Goal: Transaction & Acquisition: Book appointment/travel/reservation

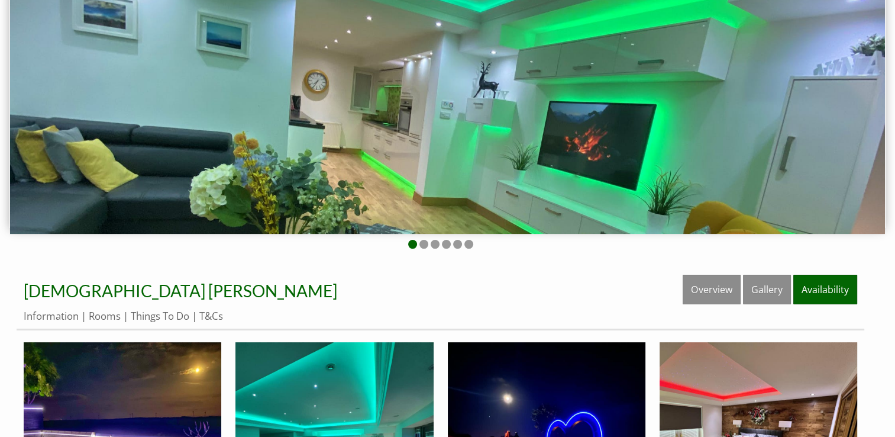
scroll to position [355, 0]
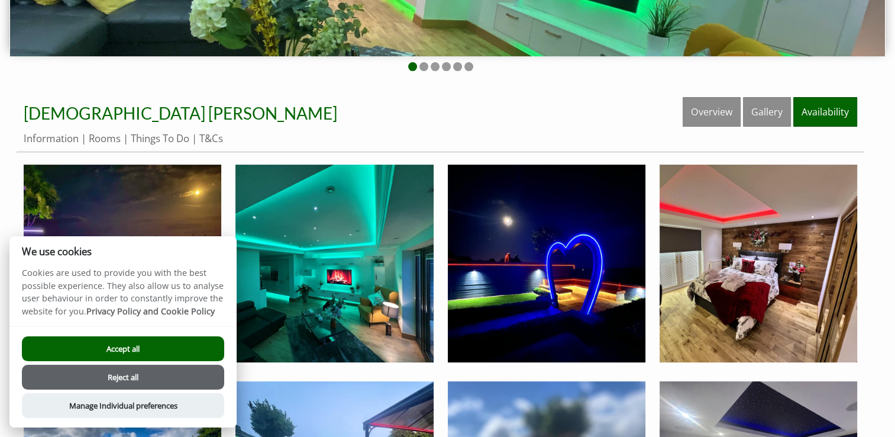
click at [115, 374] on button "Reject all" at bounding box center [123, 376] width 202 height 25
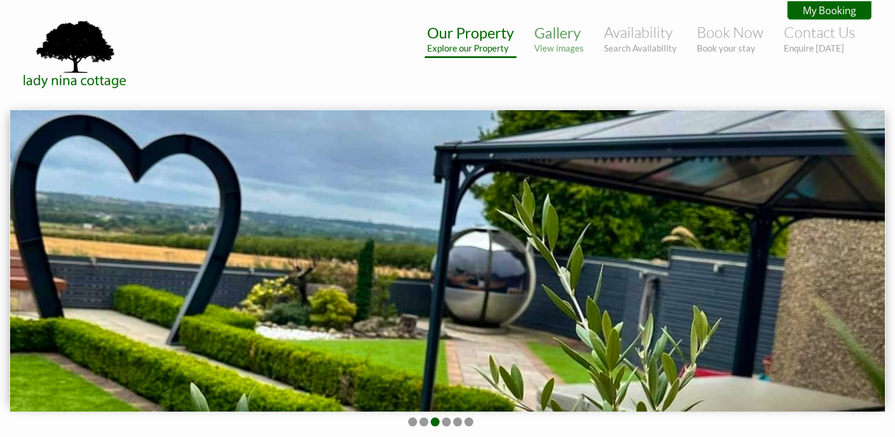
click at [484, 39] on link "Our Property Explore our Property" at bounding box center [470, 39] width 87 height 30
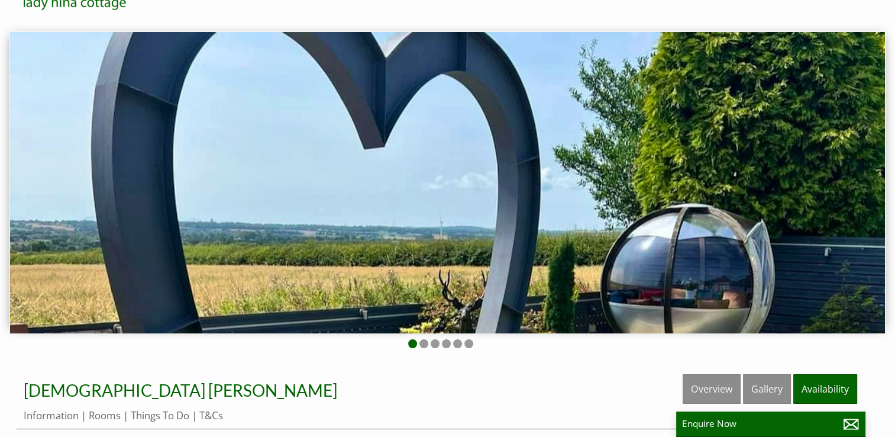
scroll to position [59, 0]
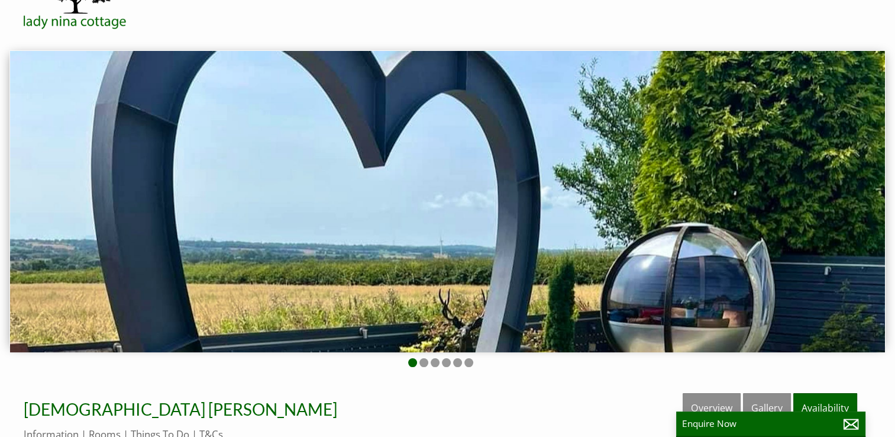
drag, startPoint x: 751, startPoint y: 219, endPoint x: 487, endPoint y: 208, distance: 263.4
click at [481, 209] on img at bounding box center [447, 201] width 875 height 300
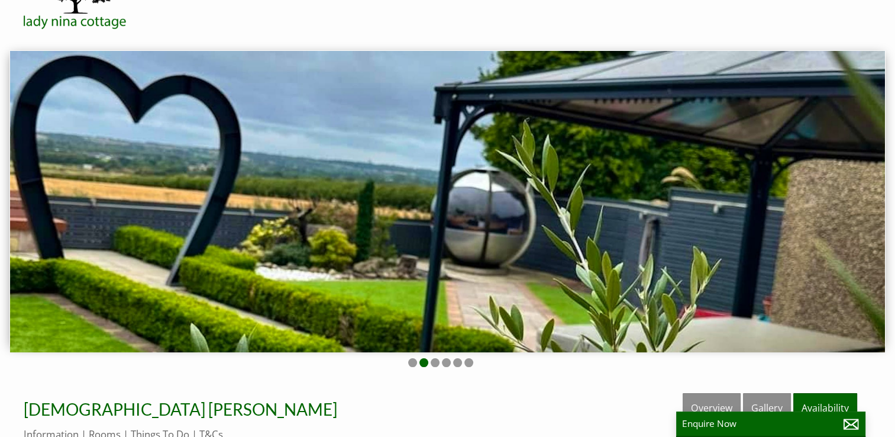
click at [571, 208] on img at bounding box center [447, 201] width 875 height 300
drag, startPoint x: 845, startPoint y: 193, endPoint x: 542, endPoint y: 212, distance: 303.4
click at [542, 212] on img at bounding box center [447, 201] width 875 height 300
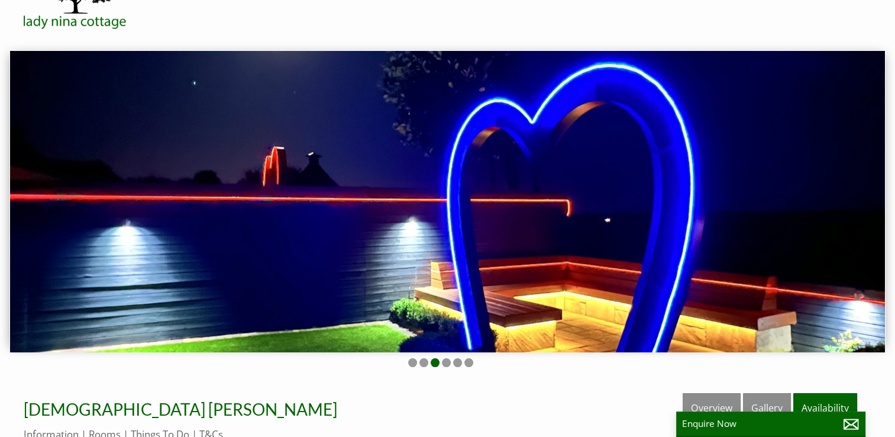
drag, startPoint x: 712, startPoint y: 211, endPoint x: 465, endPoint y: 219, distance: 247.4
click at [402, 222] on img at bounding box center [447, 201] width 875 height 300
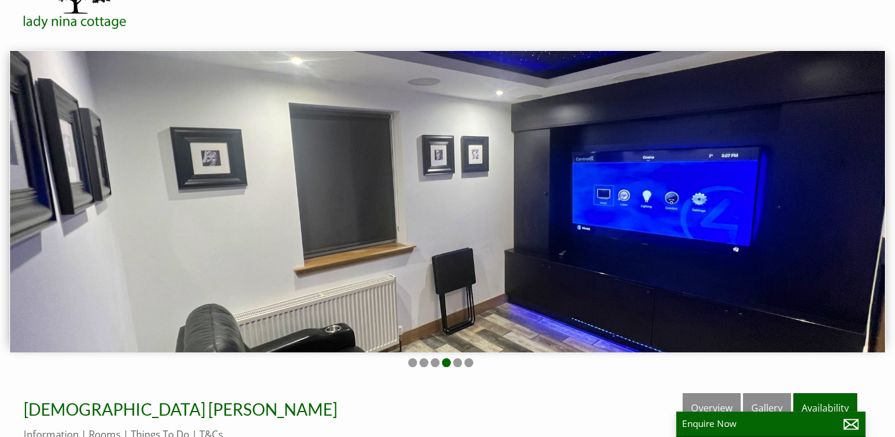
drag, startPoint x: 655, startPoint y: 221, endPoint x: 440, endPoint y: 226, distance: 215.3
click at [386, 231] on img at bounding box center [447, 201] width 875 height 300
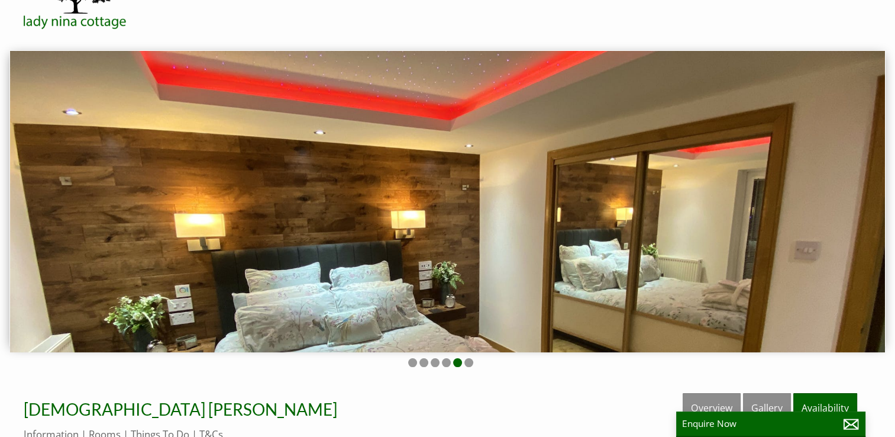
drag, startPoint x: 603, startPoint y: 203, endPoint x: 485, endPoint y: 201, distance: 118.3
click at [438, 202] on img at bounding box center [447, 201] width 875 height 300
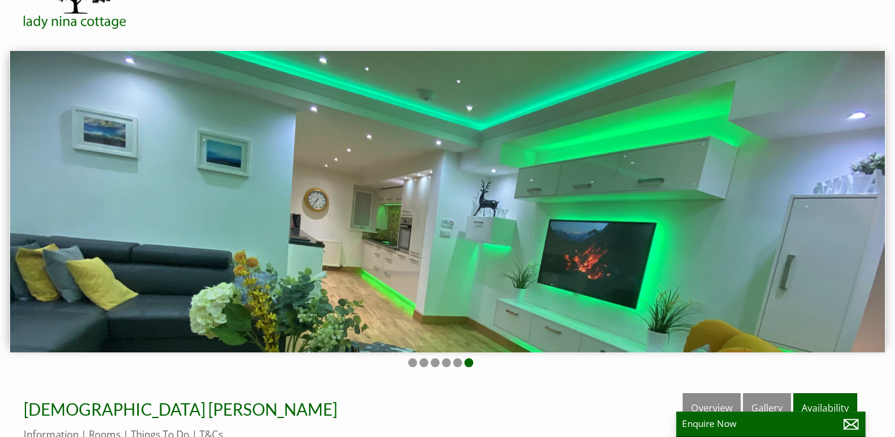
drag, startPoint x: 651, startPoint y: 207, endPoint x: 443, endPoint y: 224, distance: 208.9
click at [445, 226] on img at bounding box center [447, 201] width 875 height 300
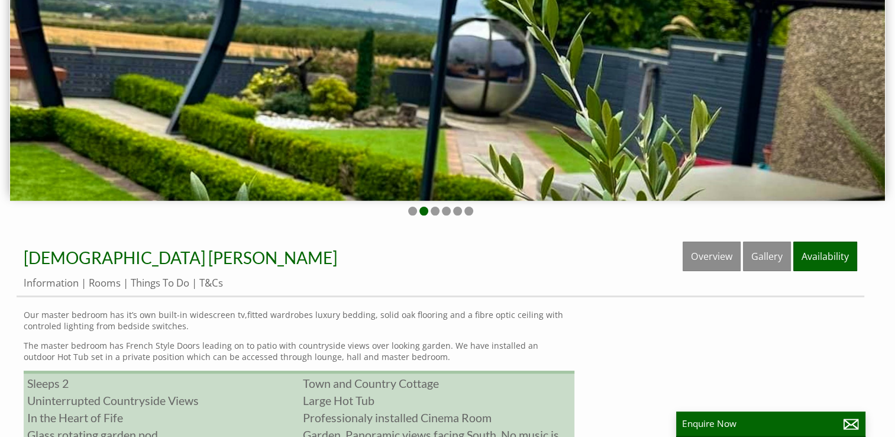
scroll to position [210, 0]
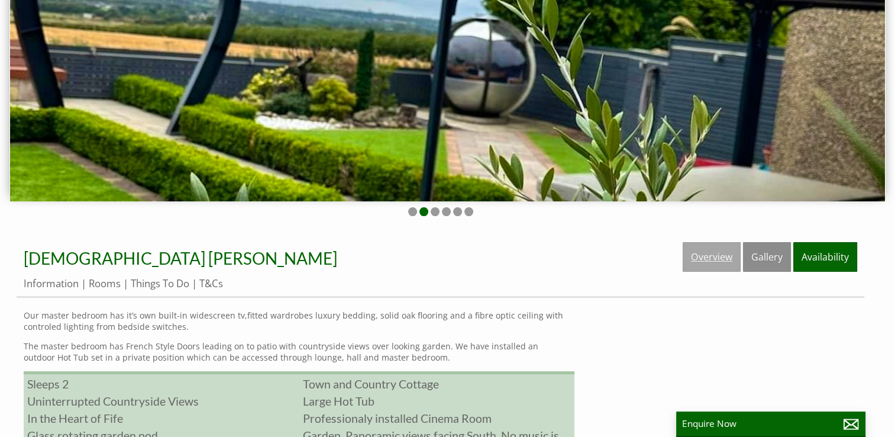
click at [717, 261] on link "Overview" at bounding box center [712, 257] width 58 height 30
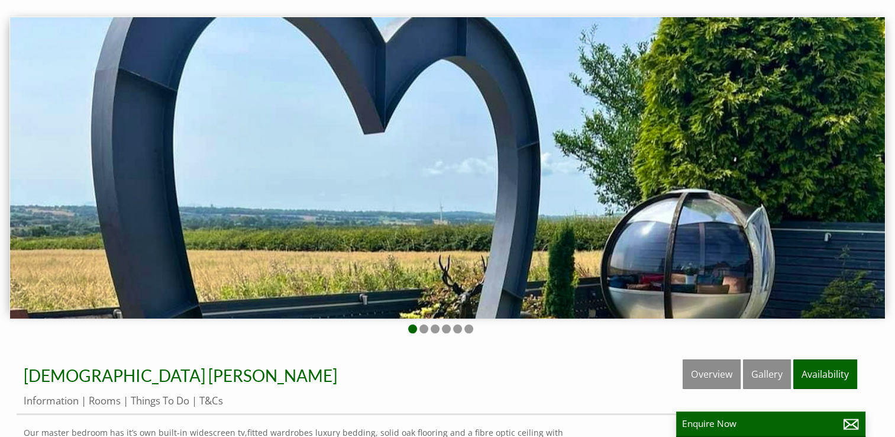
scroll to position [355, 0]
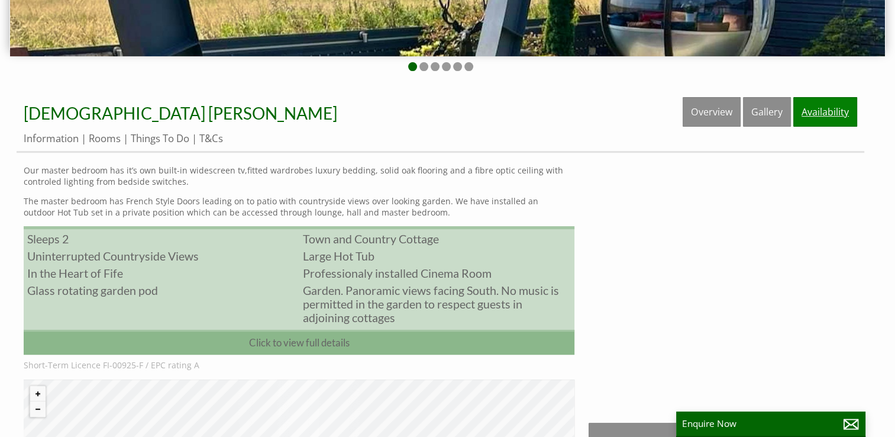
click at [820, 112] on link "Availability" at bounding box center [825, 112] width 64 height 30
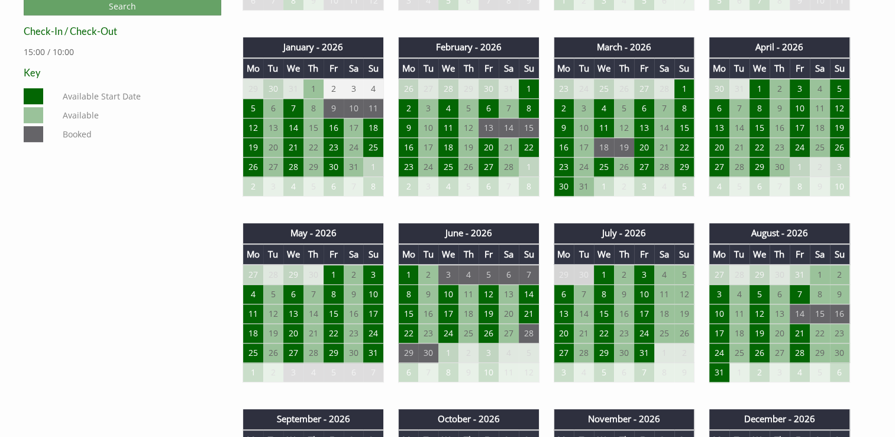
scroll to position [710, 0]
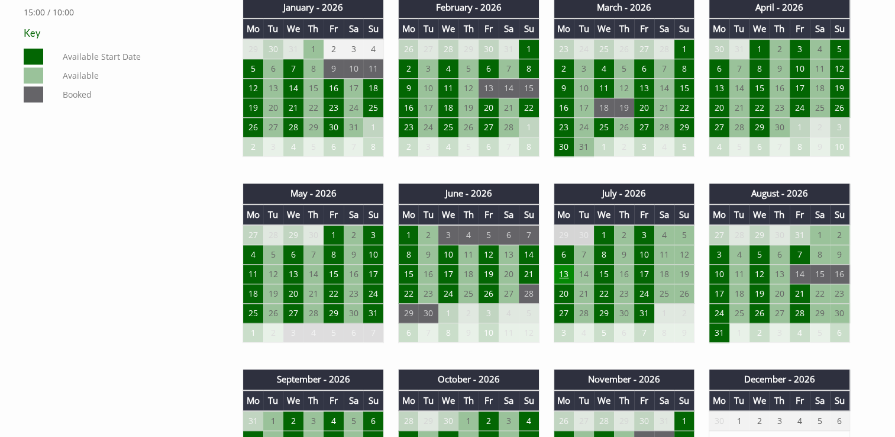
click at [562, 269] on td "13" at bounding box center [564, 274] width 20 height 20
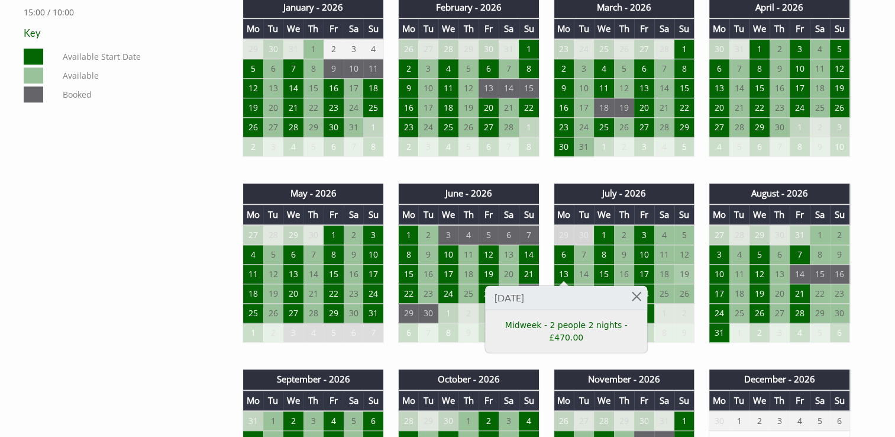
click at [682, 267] on td "19" at bounding box center [684, 274] width 20 height 20
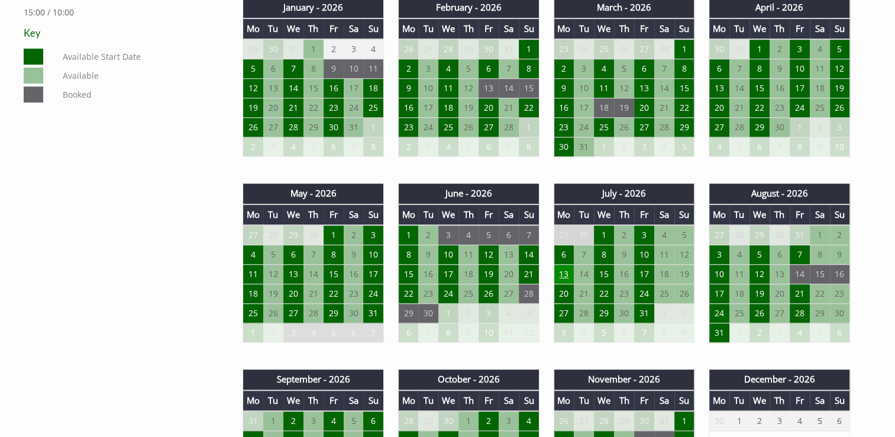
click at [563, 269] on td "13" at bounding box center [564, 274] width 20 height 20
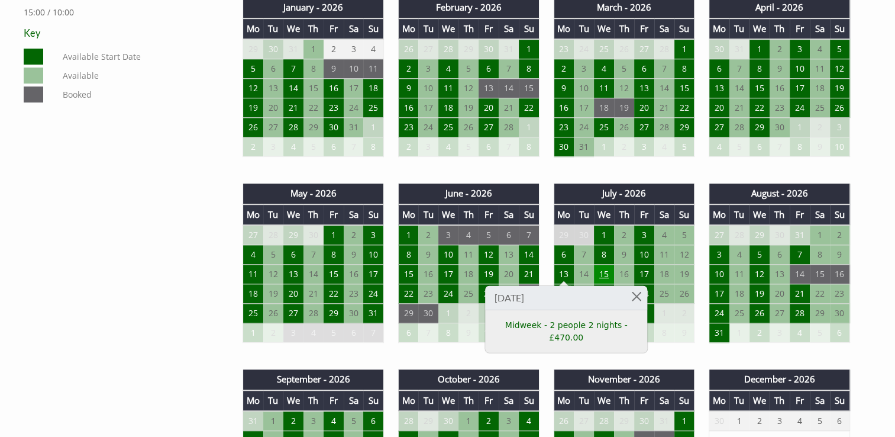
click at [604, 269] on td "15" at bounding box center [604, 274] width 20 height 20
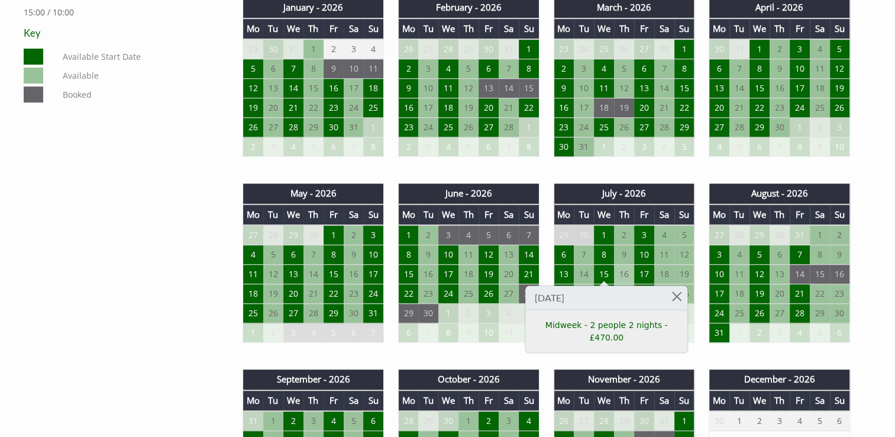
click at [625, 270] on td "16" at bounding box center [624, 274] width 20 height 20
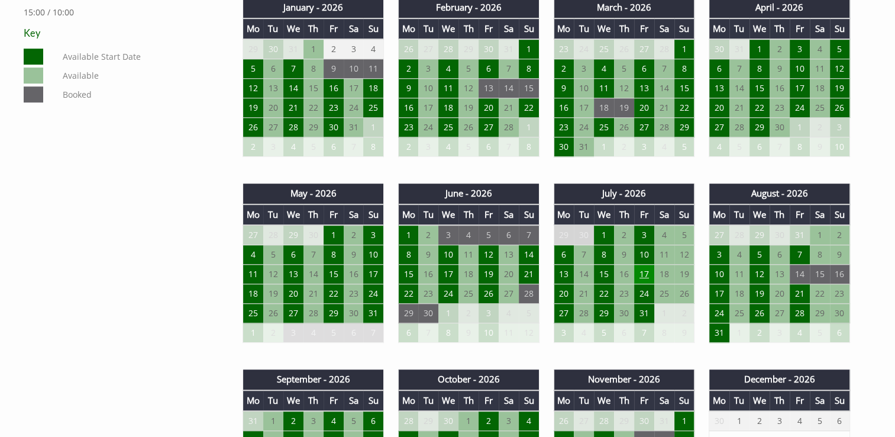
click at [641, 270] on td "17" at bounding box center [644, 274] width 20 height 20
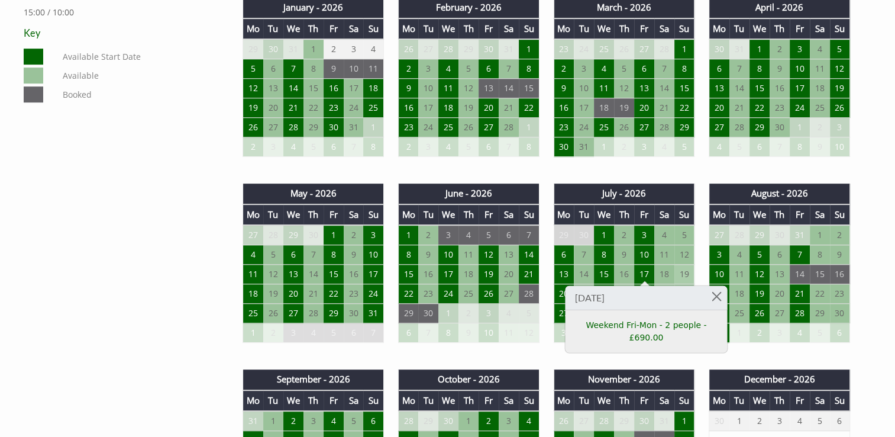
click at [684, 271] on td "19" at bounding box center [684, 274] width 20 height 20
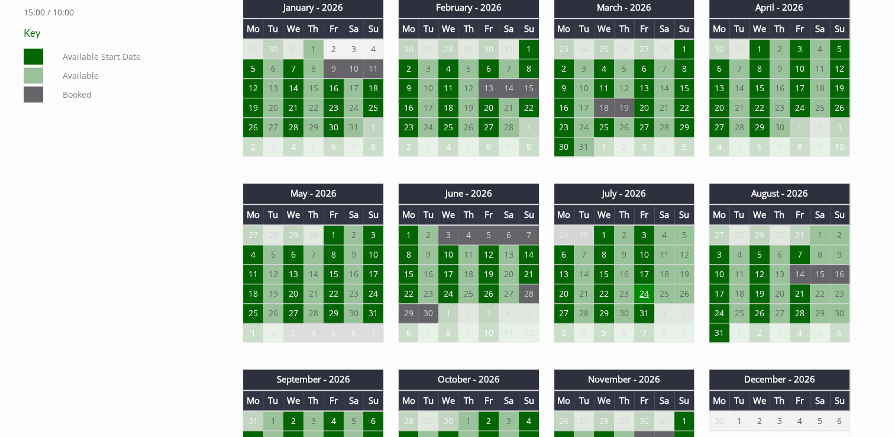
drag, startPoint x: 684, startPoint y: 271, endPoint x: 642, endPoint y: 289, distance: 45.8
click at [642, 289] on td "24" at bounding box center [644, 294] width 20 height 20
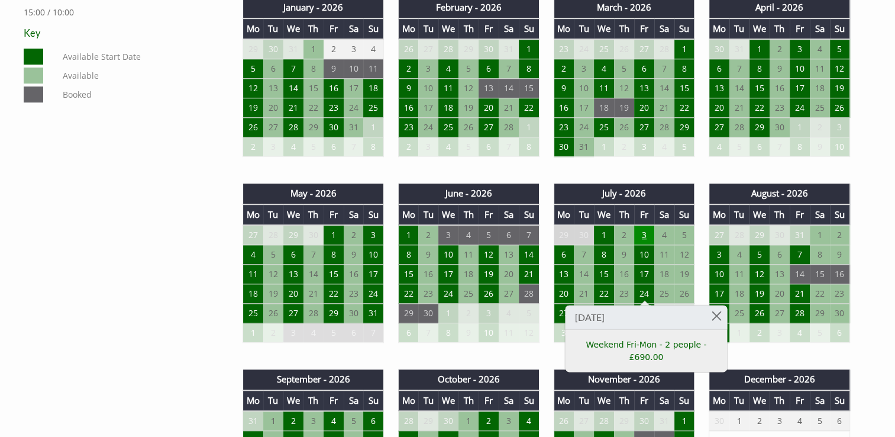
click at [640, 235] on td "3" at bounding box center [644, 235] width 20 height 20
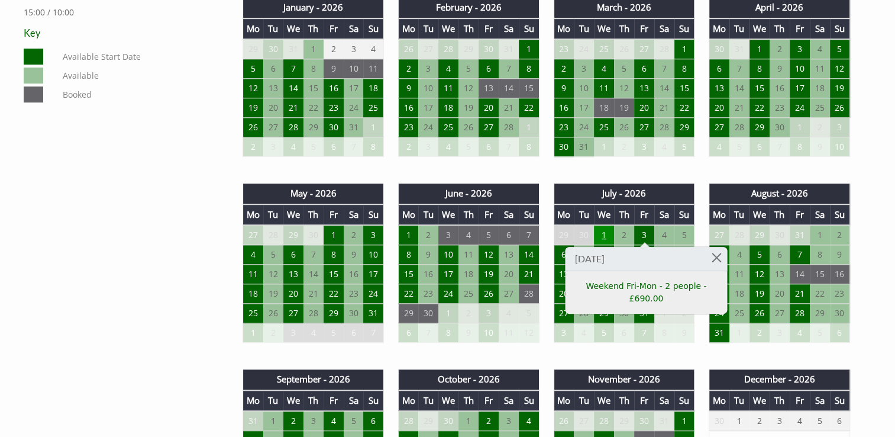
click at [604, 232] on td "1" at bounding box center [604, 235] width 20 height 20
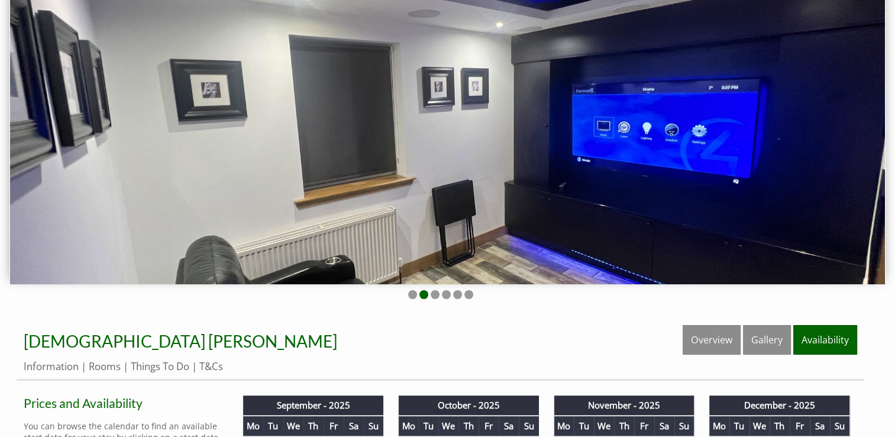
scroll to position [118, 0]
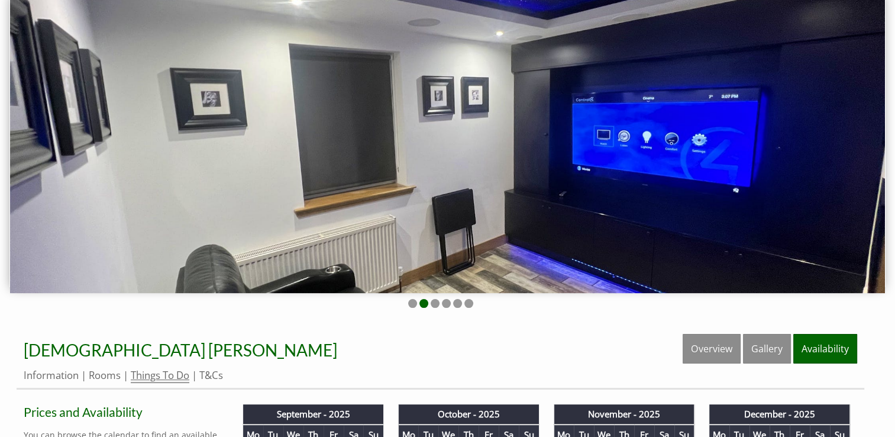
click at [157, 376] on link "Things To Do" at bounding box center [160, 375] width 59 height 15
